Goal: Ask a question

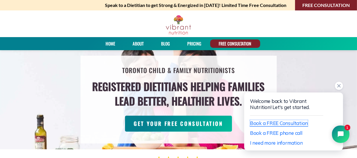
click at [276, 120] on span "Book a FREE Consultation" at bounding box center [279, 123] width 58 height 6
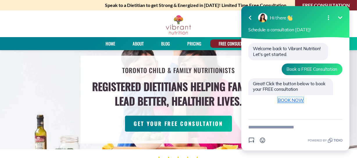
click at [289, 98] on link "BOOK NOW" at bounding box center [290, 100] width 26 height 6
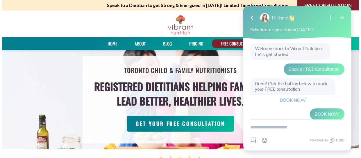
scroll to position [8, 0]
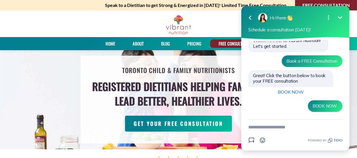
click at [232, 43] on link "FREE CONSULTATION" at bounding box center [235, 44] width 37 height 8
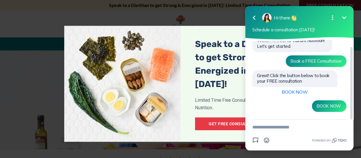
click at [302, 61] on span "Book a FREE Consultation" at bounding box center [315, 61] width 51 height 6
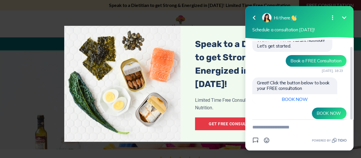
click at [329, 64] on div "Book a FREE Consultation Today, 18:23" at bounding box center [316, 61] width 61 height 12
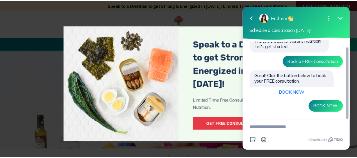
scroll to position [0, 0]
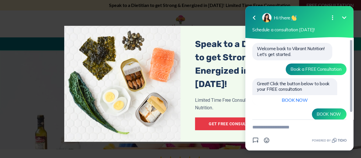
drag, startPoint x: 352, startPoint y: 58, endPoint x: 352, endPoint y: 49, distance: 9.9
click at [352, 49] on div at bounding box center [351, 76] width 2 height 73
click at [290, 32] on span "Schedule a consultation today!" at bounding box center [283, 30] width 62 height 6
click at [345, 18] on icon "Minimize" at bounding box center [344, 17] width 7 height 7
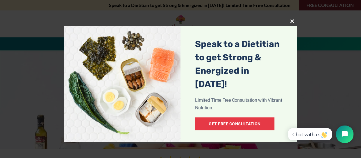
click at [241, 118] on link "Get Free Consultation" at bounding box center [234, 124] width 79 height 13
click at [231, 118] on link "Get Free Consultation" at bounding box center [234, 124] width 79 height 13
click at [232, 118] on link "Get Free Consultation" at bounding box center [234, 124] width 79 height 13
click at [235, 118] on link "Get Free Consultation" at bounding box center [234, 124] width 79 height 13
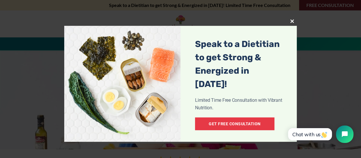
click at [234, 118] on link "Get Free Consultation" at bounding box center [234, 124] width 79 height 13
click at [290, 20] on span at bounding box center [291, 20] width 9 height 3
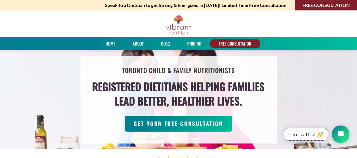
click at [304, 133] on span "Chat with us" at bounding box center [305, 134] width 35 height 6
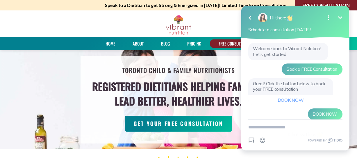
scroll to position [8, 0]
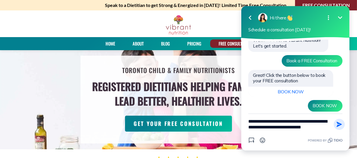
type textarea "**********"
click at [338, 124] on icon "button" at bounding box center [338, 124] width 5 height 5
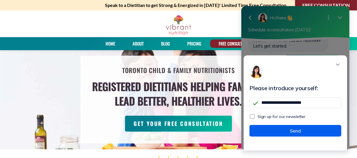
type input "**********"
click at [293, 133] on button "Send" at bounding box center [295, 131] width 92 height 12
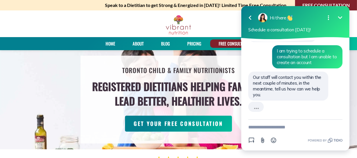
scroll to position [103, 0]
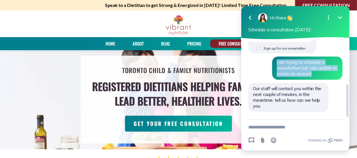
drag, startPoint x: 277, startPoint y: 61, endPoint x: 336, endPoint y: 76, distance: 61.0
click at [336, 76] on div "I am trying to schedule a consultation but I am unable to create an account" at bounding box center [307, 68] width 70 height 23
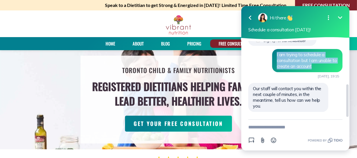
scroll to position [111, 0]
copy span "I am trying to schedule a consultation but I am unable to create an account"
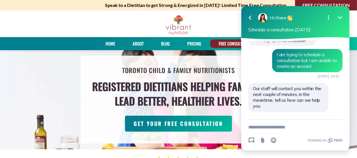
click at [250, 127] on textarea "New message" at bounding box center [295, 127] width 94 height 15
paste textarea "**********"
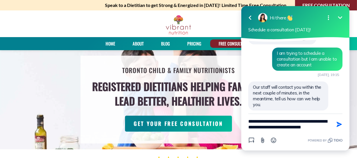
scroll to position [116, 0]
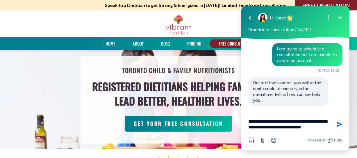
click at [327, 120] on textarea "**********" at bounding box center [288, 124] width 80 height 21
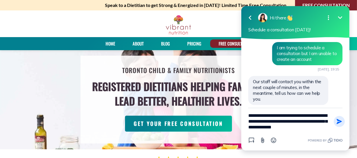
type textarea "**********"
click at [338, 122] on icon "button" at bounding box center [339, 122] width 6 height 6
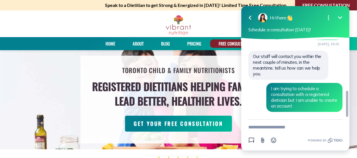
scroll to position [143, 0]
drag, startPoint x: 347, startPoint y: 102, endPoint x: 347, endPoint y: 106, distance: 3.8
click at [347, 106] on div at bounding box center [347, 107] width 2 height 26
click at [229, 43] on link "FREE CONSULTATION" at bounding box center [235, 44] width 37 height 8
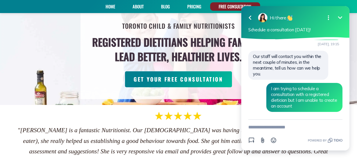
scroll to position [72, 0]
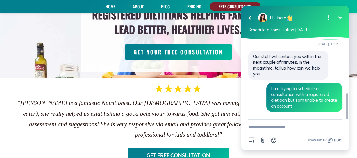
drag, startPoint x: 346, startPoint y: 92, endPoint x: 345, endPoint y: 108, distance: 15.5
click at [346, 108] on div at bounding box center [347, 107] width 2 height 26
drag, startPoint x: 348, startPoint y: 99, endPoint x: 347, endPoint y: 85, distance: 13.7
click at [347, 85] on div at bounding box center [346, 85] width 5 height 91
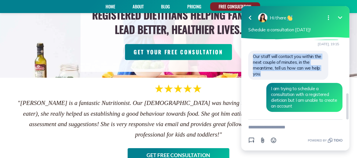
drag, startPoint x: 254, startPoint y: 58, endPoint x: 326, endPoint y: 73, distance: 73.3
click at [326, 73] on div "Our staff will contact you within the next couple of minutes, in the meantime, …" at bounding box center [288, 65] width 80 height 29
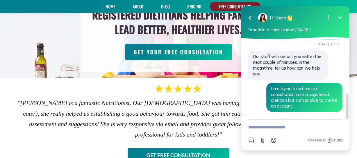
click at [271, 87] on span "I am trying to schedule a consultation with a registered dietician but I am una…" at bounding box center [304, 97] width 66 height 23
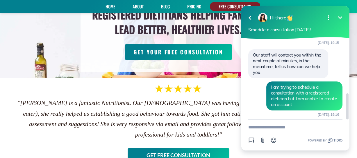
click at [270, 89] on div "I am trying to schedule a consultation with a registered dietician but I am una…" at bounding box center [304, 96] width 76 height 29
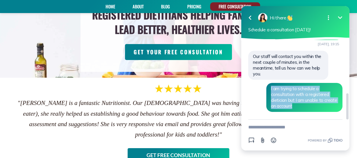
drag, startPoint x: 271, startPoint y: 88, endPoint x: 340, endPoint y: 104, distance: 71.0
click at [340, 104] on div "I am trying to schedule a consultation with a registered dietician but I am una…" at bounding box center [304, 97] width 76 height 29
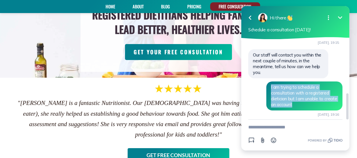
copy span "I am trying to schedule a consultation with a registered dietician but I am una…"
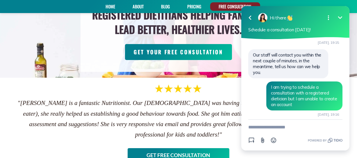
click at [250, 127] on textarea "New message" at bounding box center [295, 127] width 94 height 15
paste textarea "**********"
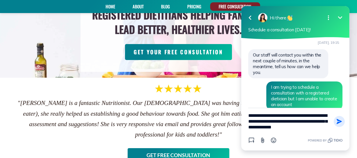
type textarea "**********"
click at [337, 120] on icon "button" at bounding box center [338, 121] width 5 height 5
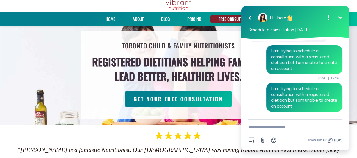
scroll to position [0, 0]
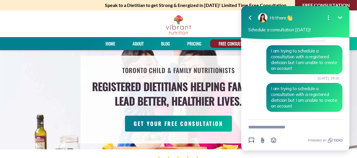
click at [328, 18] on icon "Open options" at bounding box center [328, 17] width 7 height 7
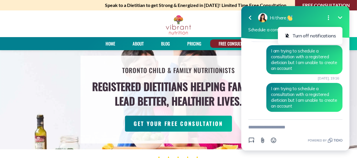
click at [226, 24] on div at bounding box center [178, 23] width 357 height 27
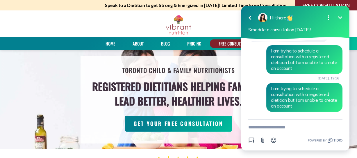
click at [252, 126] on textarea "New message" at bounding box center [295, 127] width 94 height 15
click at [329, 17] on icon "Open options" at bounding box center [328, 17] width 7 height 7
click at [256, 128] on textarea "New message" at bounding box center [295, 127] width 94 height 15
type textarea "**********"
click at [339, 127] on icon "button" at bounding box center [338, 127] width 5 height 5
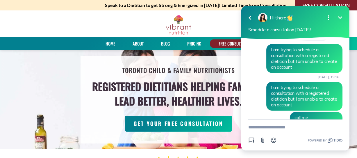
scroll to position [194, 0]
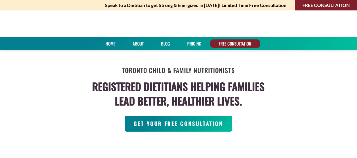
click at [235, 42] on link "FREE CONSULTATION" at bounding box center [235, 44] width 37 height 8
